Goal: Navigation & Orientation: Understand site structure

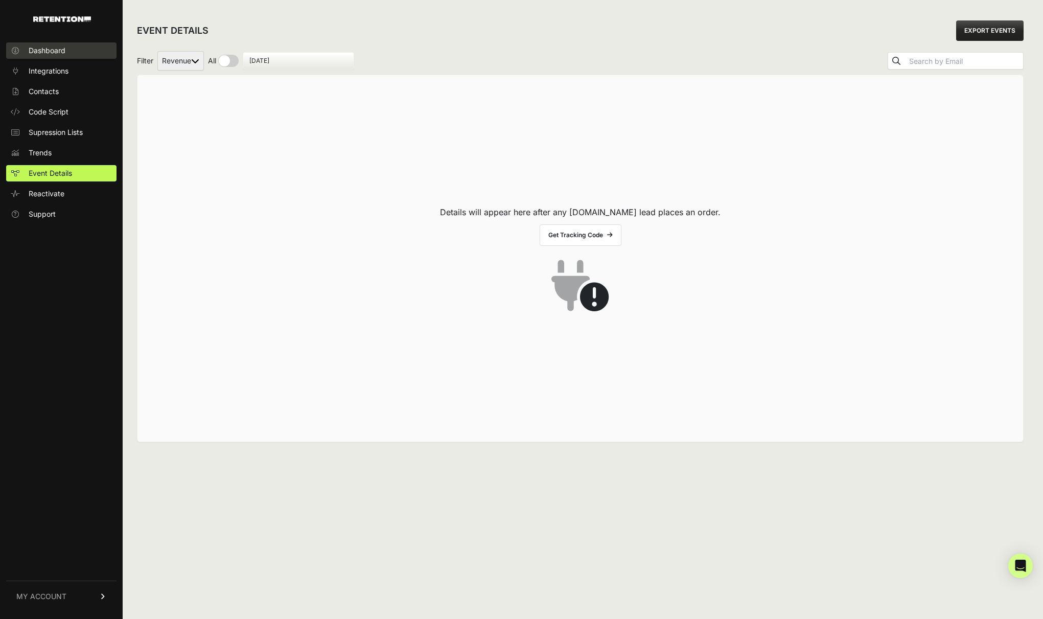
click at [38, 55] on span "Dashboard" at bounding box center [47, 50] width 37 height 10
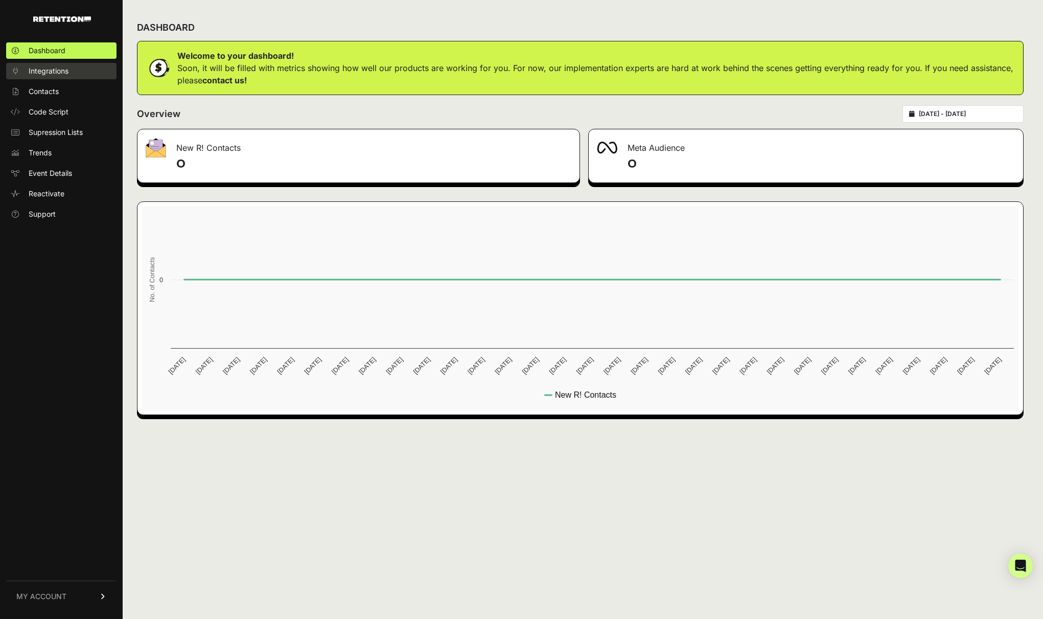
click at [42, 71] on span "Integrations" at bounding box center [49, 71] width 40 height 10
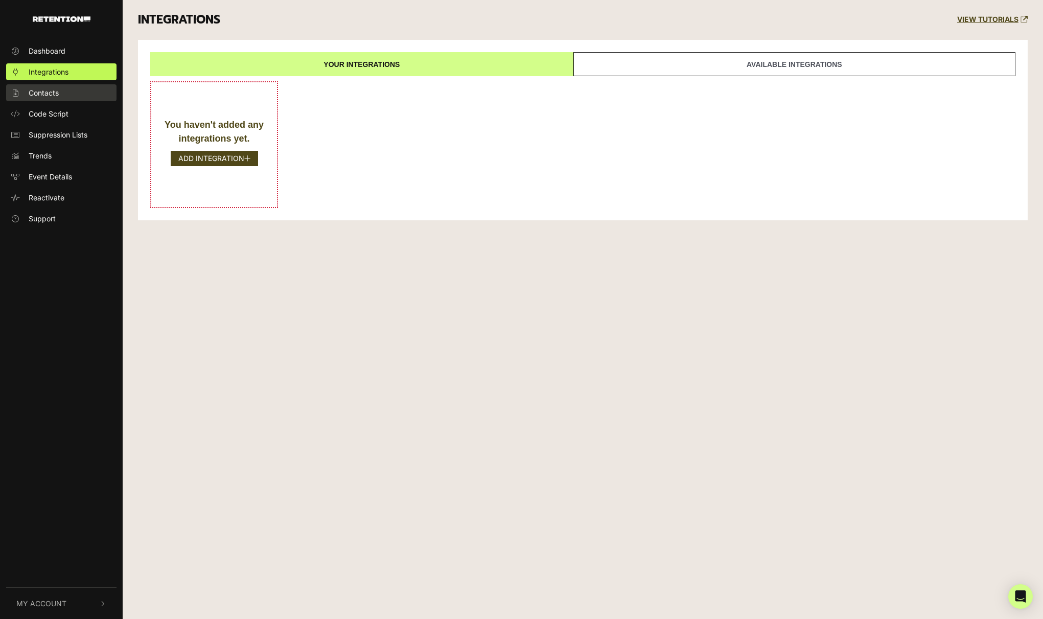
click at [55, 92] on span "Contacts" at bounding box center [44, 92] width 30 height 11
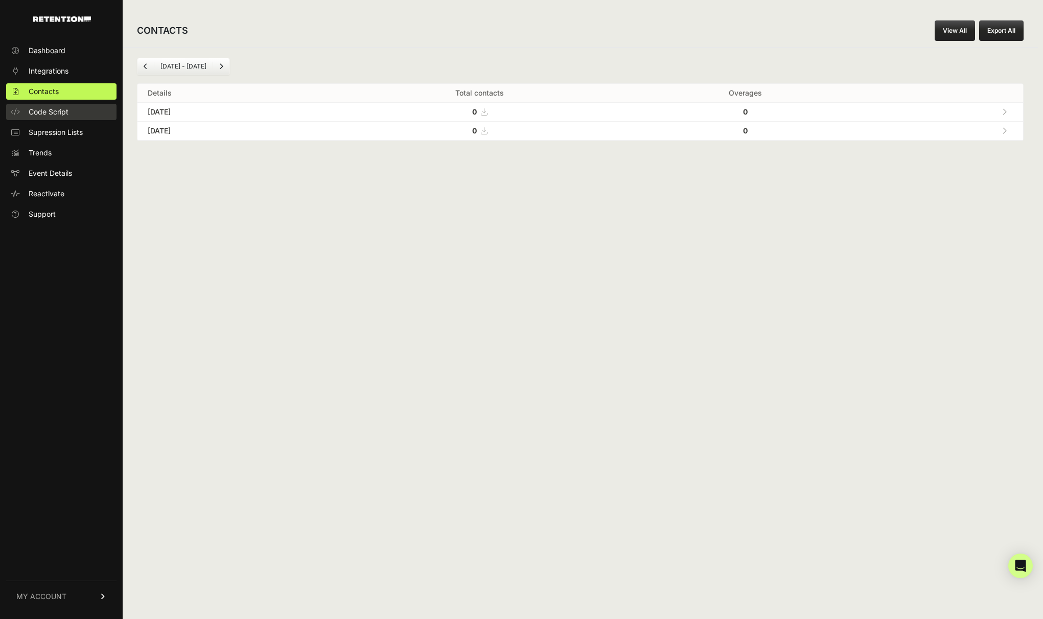
click at [54, 110] on span "Code Script" at bounding box center [49, 112] width 40 height 10
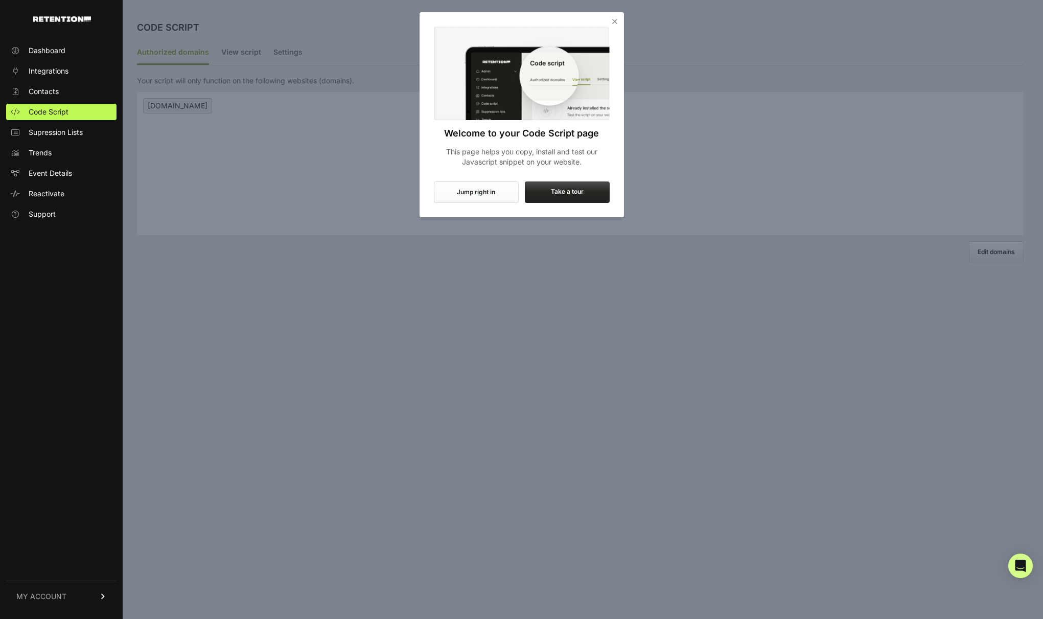
click at [53, 133] on span "Supression Lists" at bounding box center [56, 132] width 54 height 10
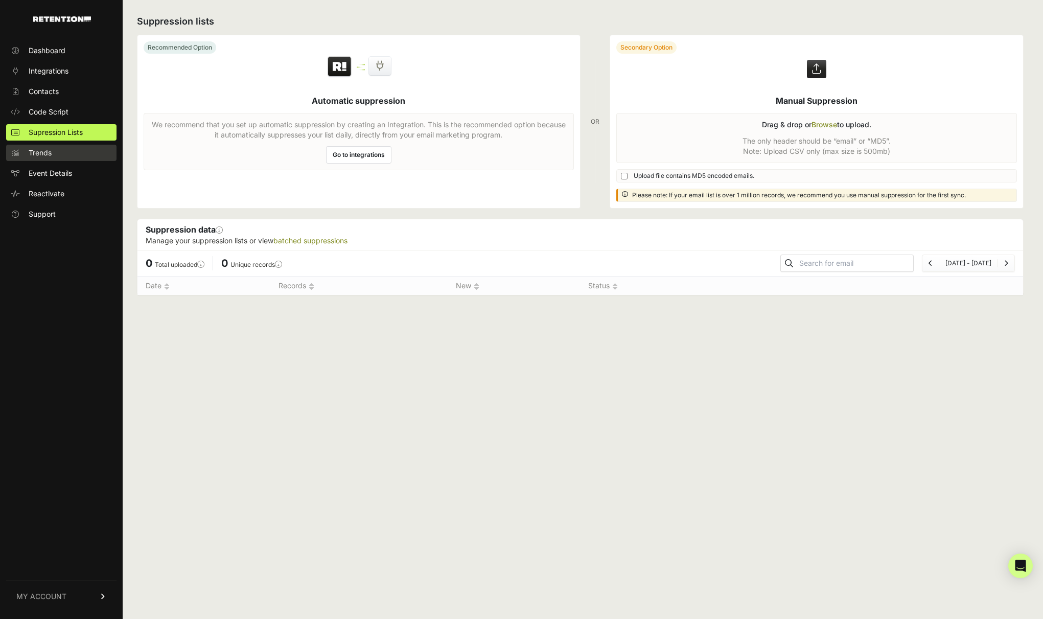
click at [66, 152] on link "Trends" at bounding box center [61, 153] width 110 height 16
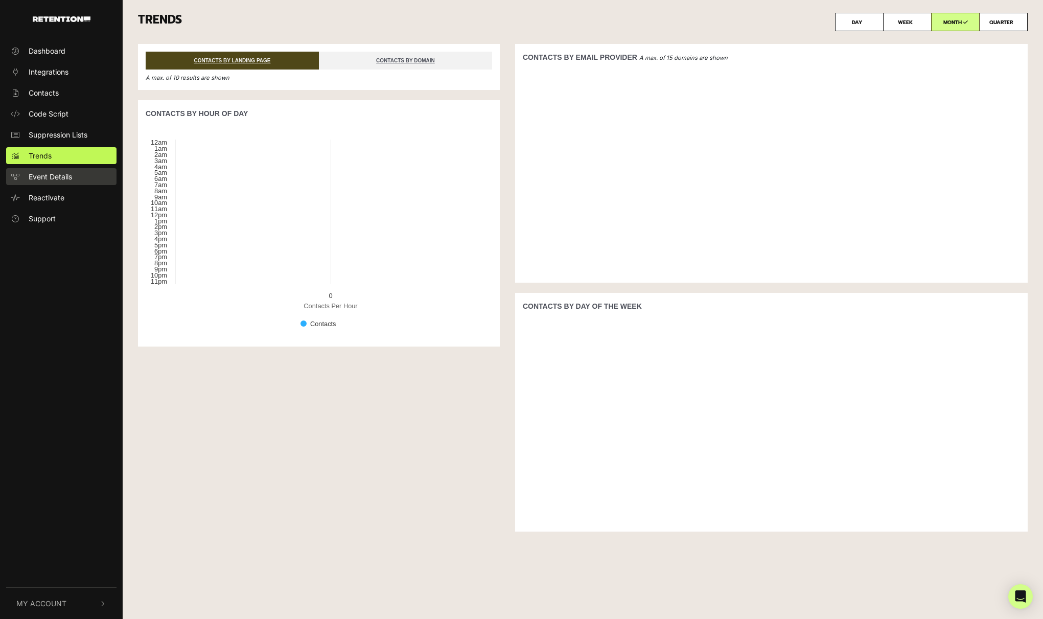
click at [52, 174] on span "Event Details" at bounding box center [50, 176] width 43 height 11
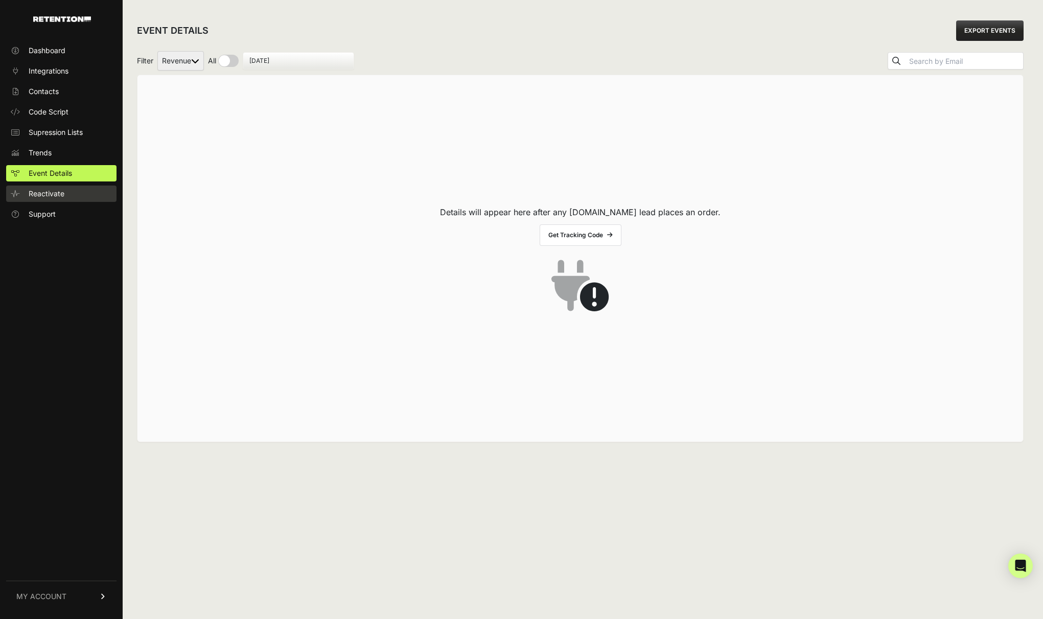
click at [55, 195] on span "Reactivate" at bounding box center [47, 194] width 36 height 10
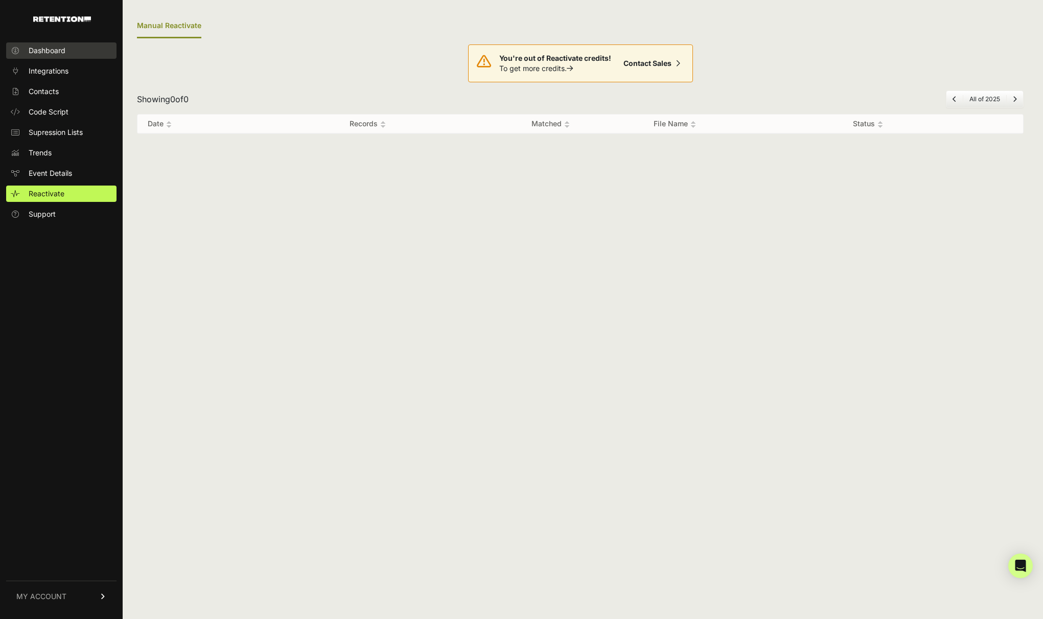
click at [59, 52] on span "Dashboard" at bounding box center [47, 50] width 37 height 10
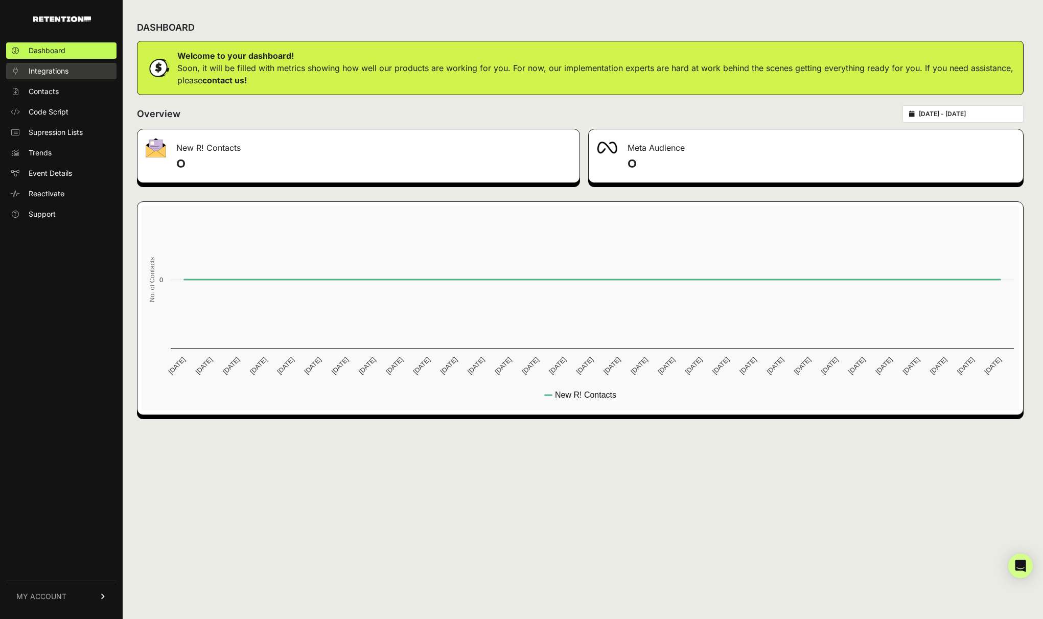
click at [62, 71] on span "Integrations" at bounding box center [49, 71] width 40 height 10
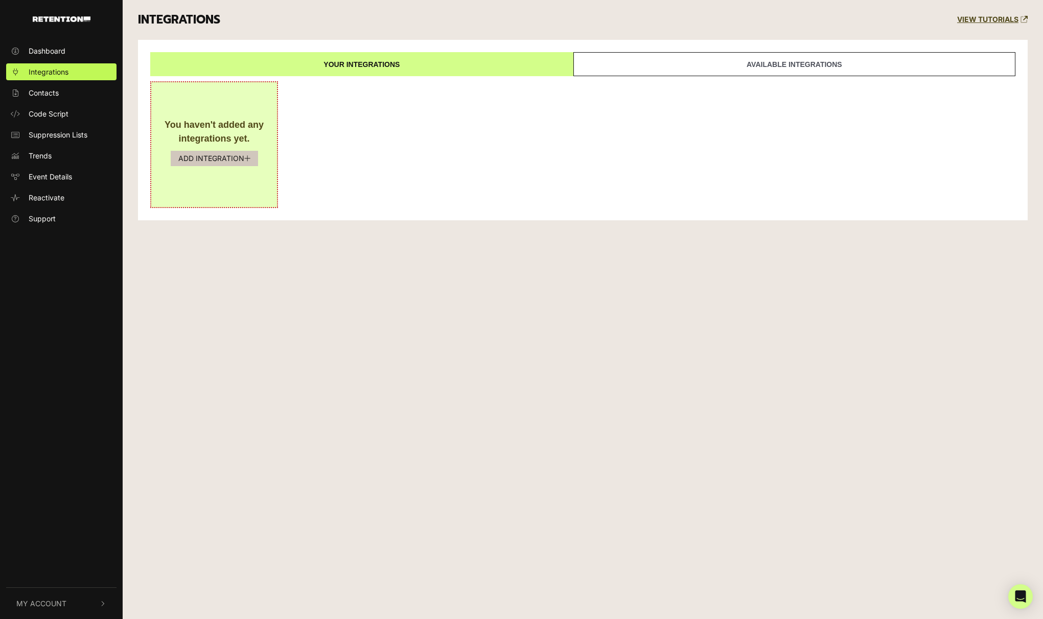
click at [214, 153] on button "ADD INTEGRATION" at bounding box center [214, 158] width 87 height 15
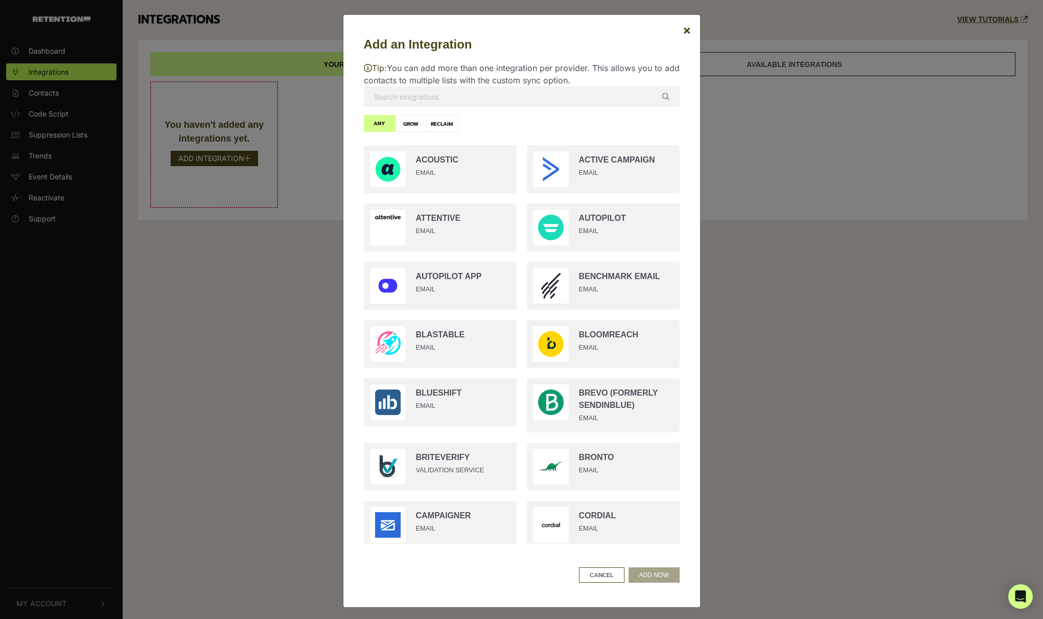
click at [306, 312] on div "Add an Integration × Tip: You can add more than one integration per provider. T…" at bounding box center [521, 309] width 1043 height 619
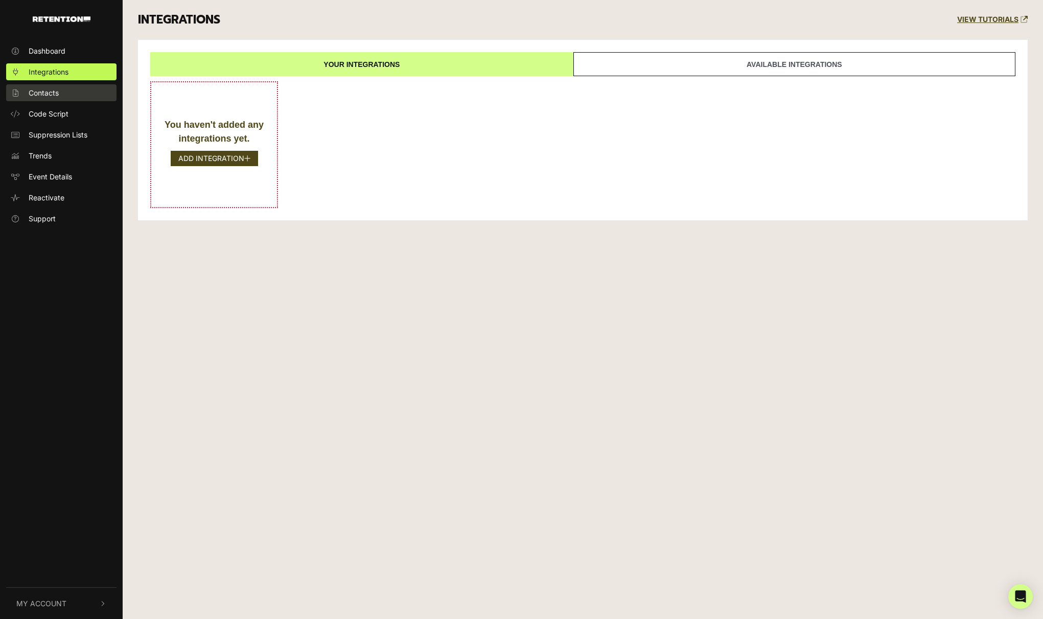
click at [52, 89] on span "Contacts" at bounding box center [44, 92] width 30 height 11
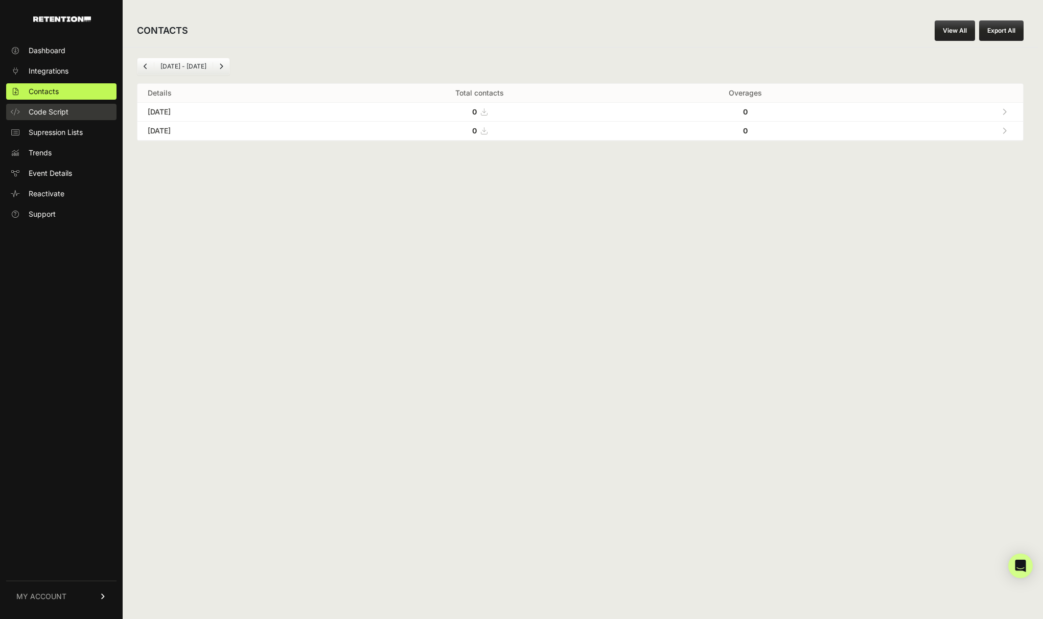
click at [57, 110] on span "Code Script" at bounding box center [49, 112] width 40 height 10
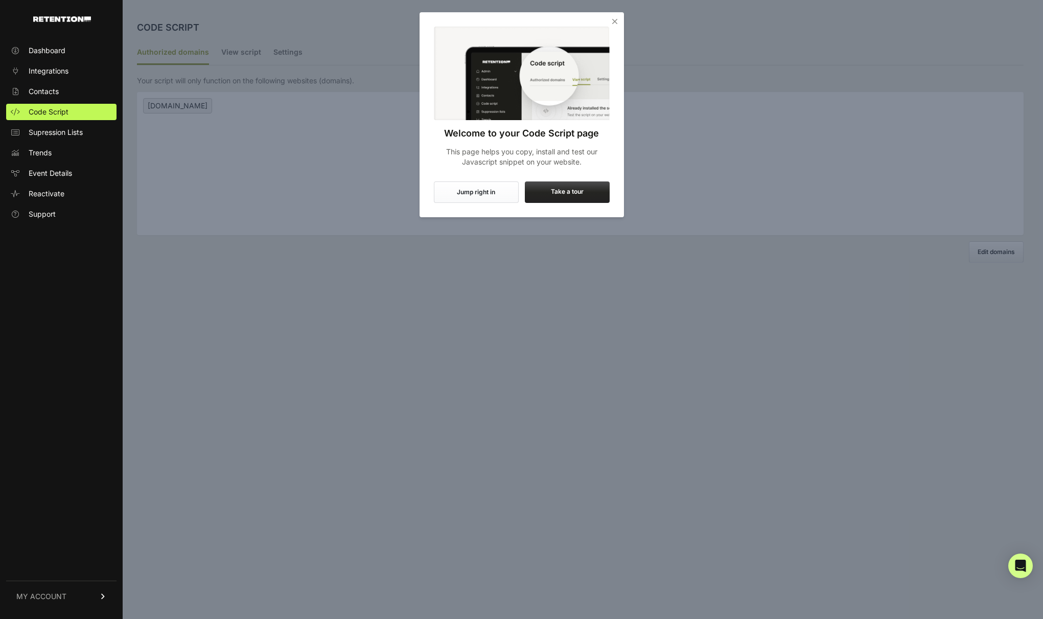
click at [492, 186] on button "Jump right in" at bounding box center [476, 191] width 85 height 21
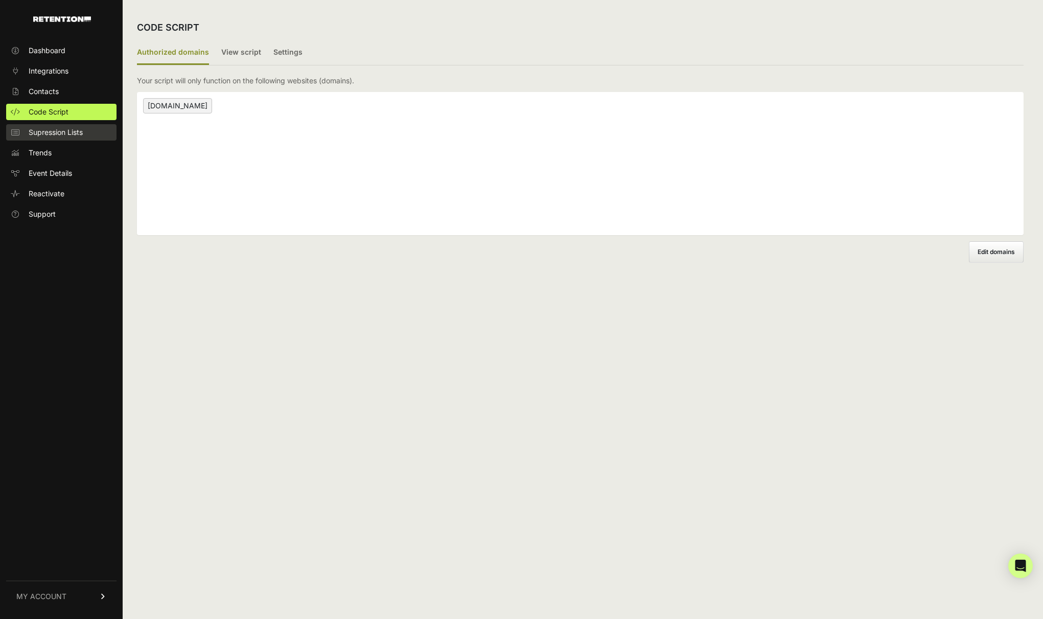
click at [52, 131] on span "Supression Lists" at bounding box center [56, 132] width 54 height 10
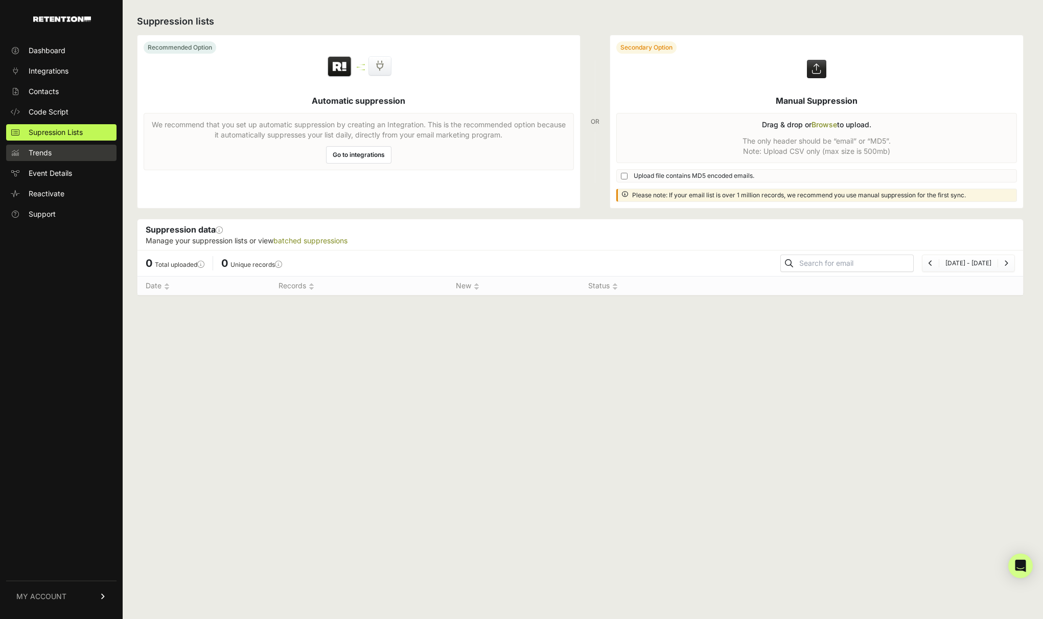
click at [53, 150] on link "Trends" at bounding box center [61, 153] width 110 height 16
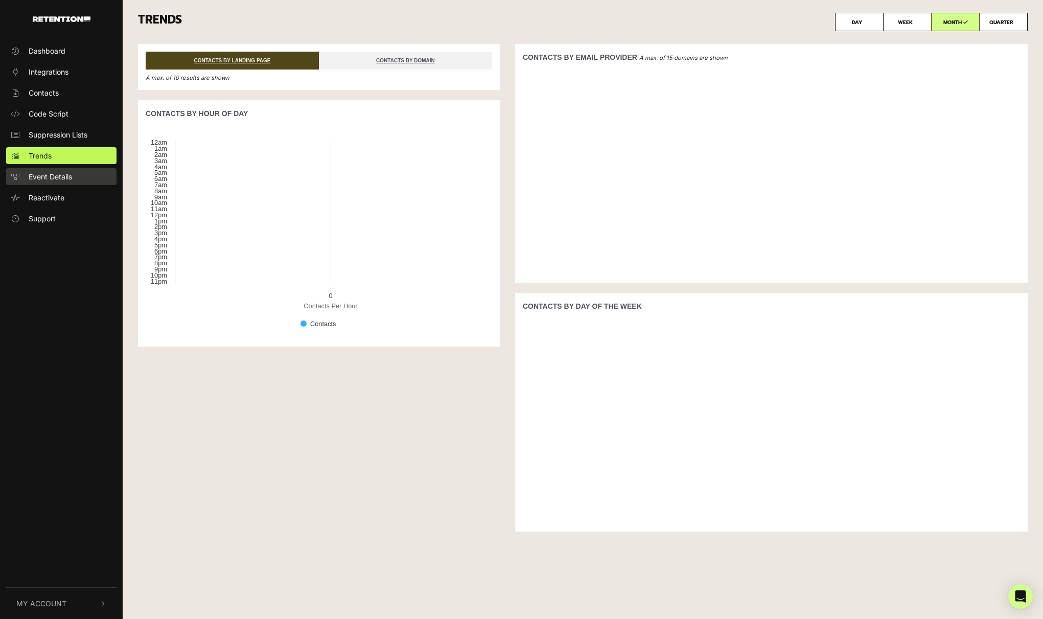
click at [40, 173] on span "Event Details" at bounding box center [50, 176] width 43 height 11
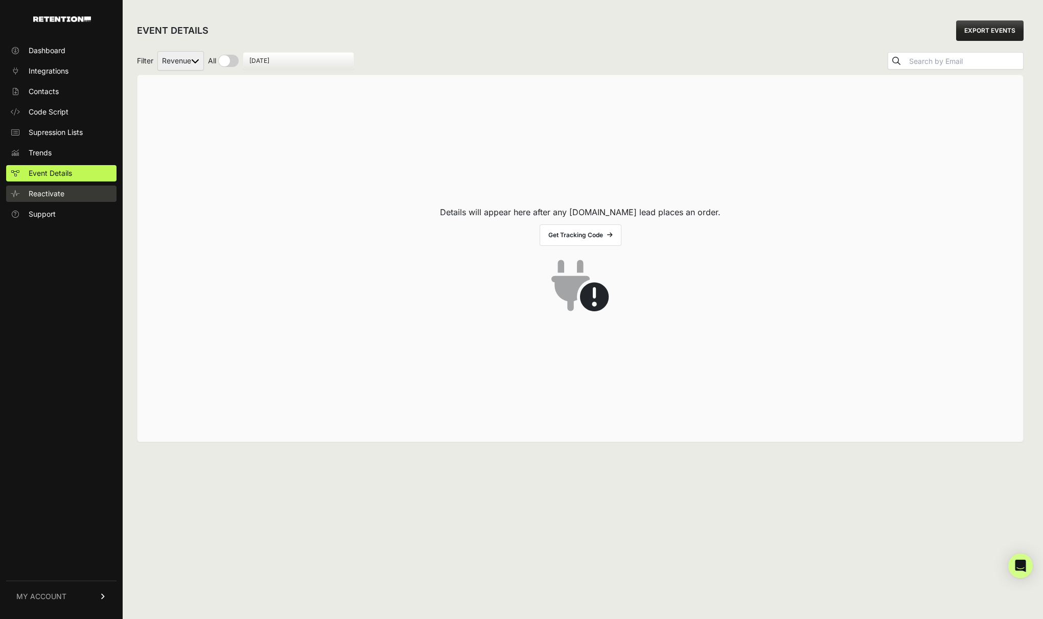
click at [50, 195] on span "Reactivate" at bounding box center [47, 194] width 36 height 10
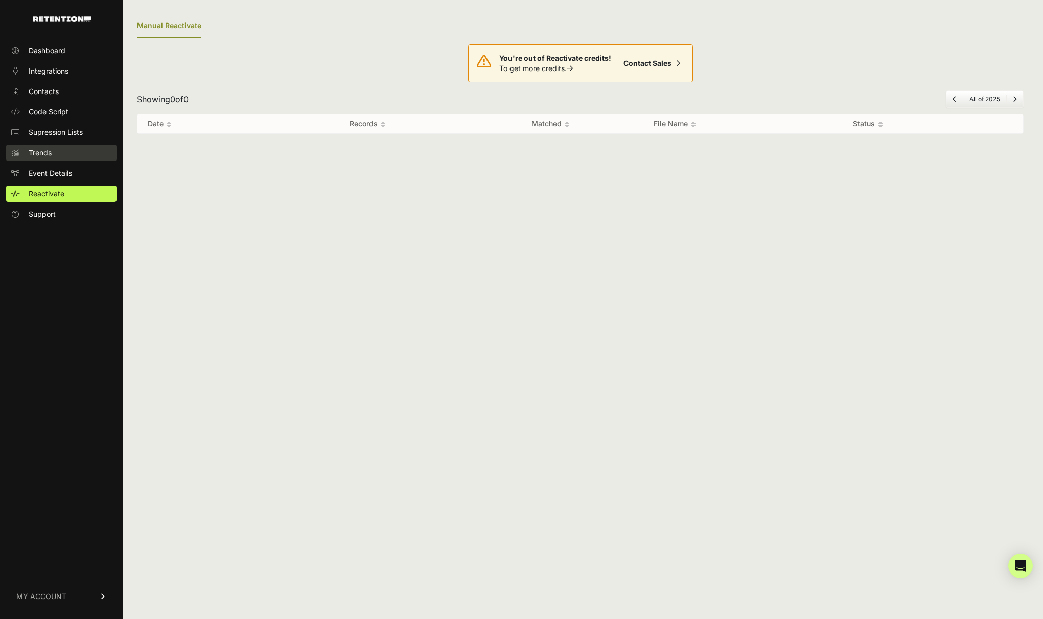
click at [40, 148] on span "Trends" at bounding box center [40, 153] width 23 height 10
